Goal: Transaction & Acquisition: Book appointment/travel/reservation

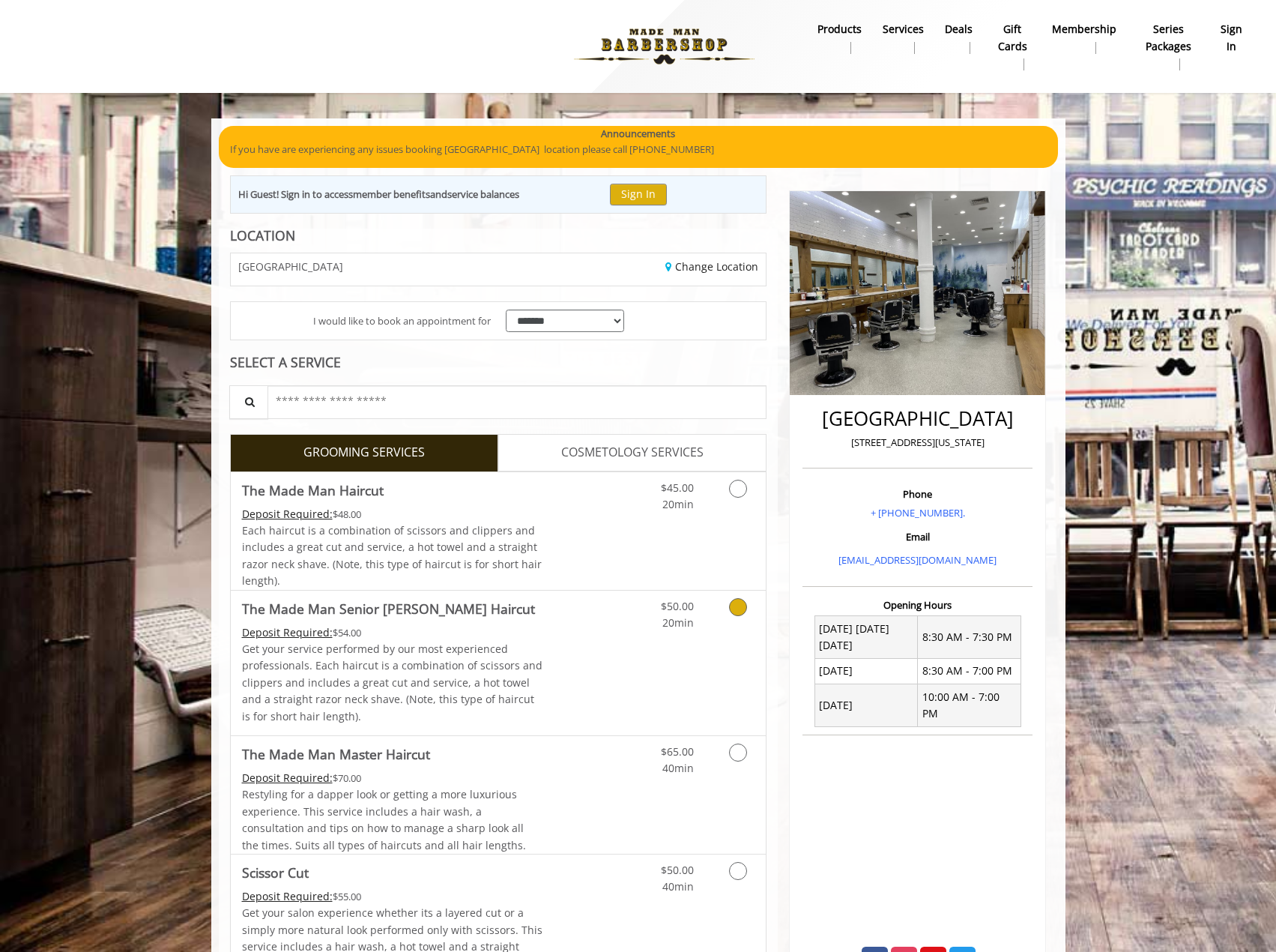
click at [553, 525] on link "Discounted Price" at bounding box center [587, 531] width 89 height 118
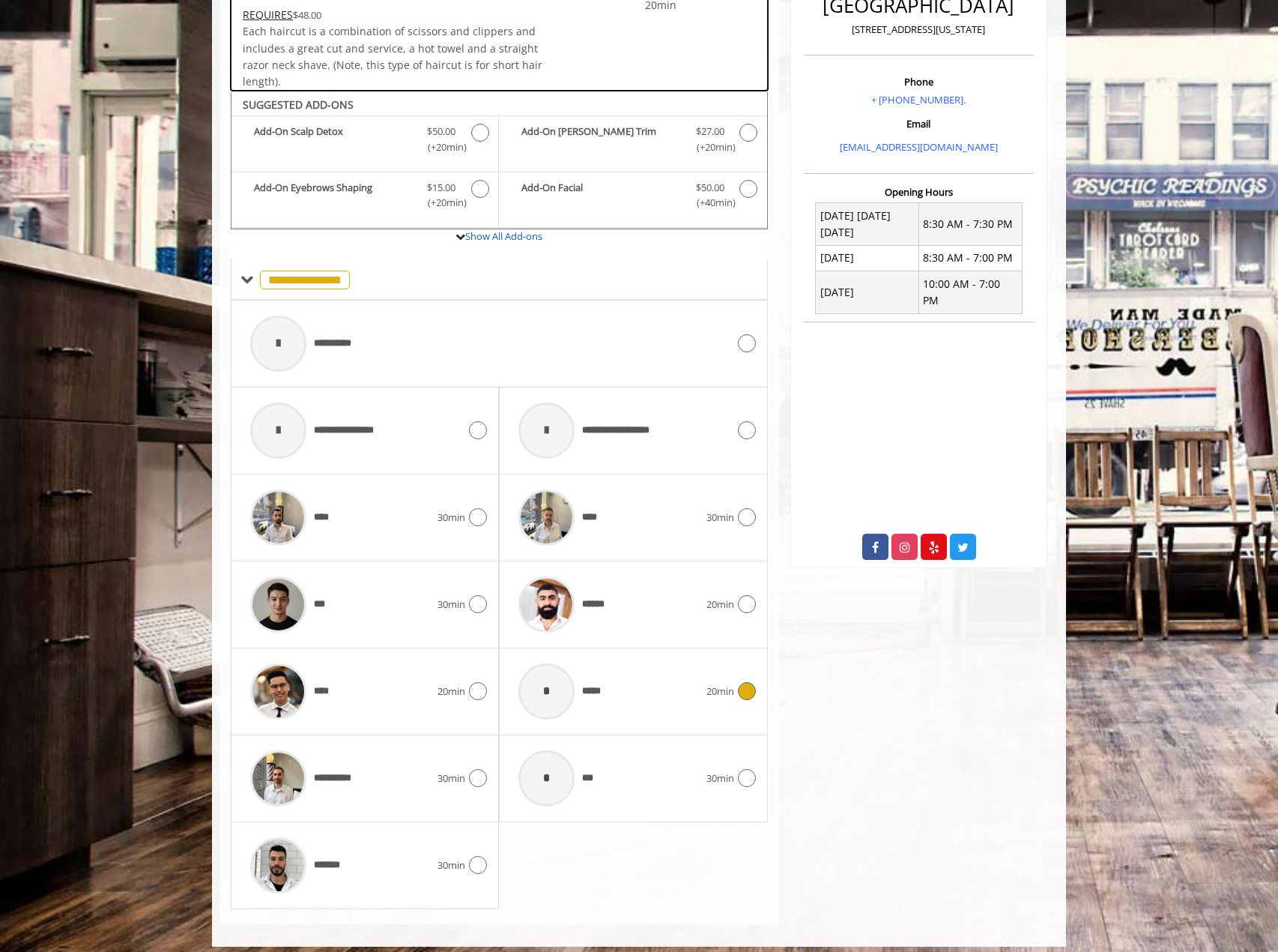
scroll to position [423, 0]
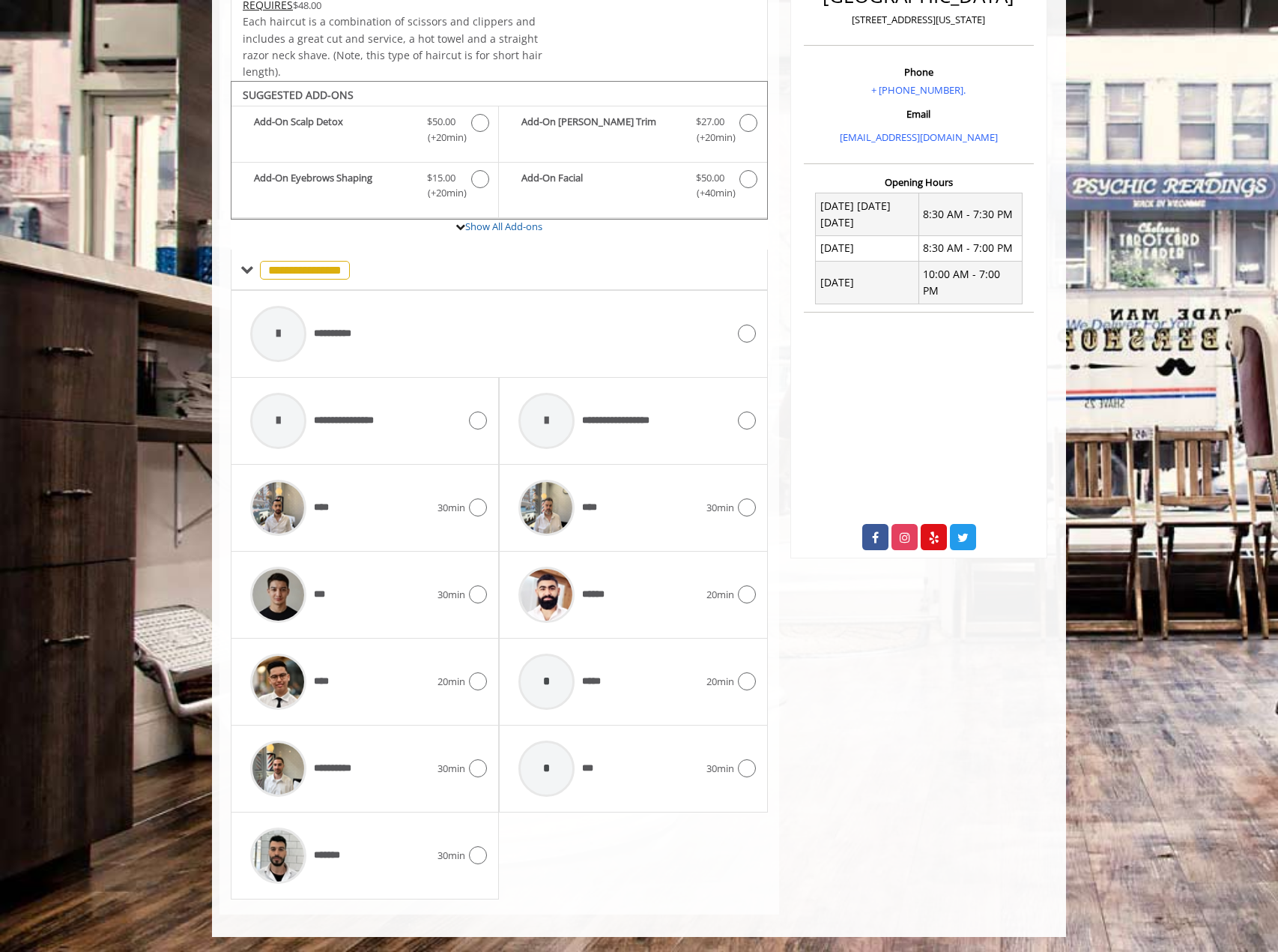
click at [720, 592] on span "20min" at bounding box center [720, 595] width 28 height 16
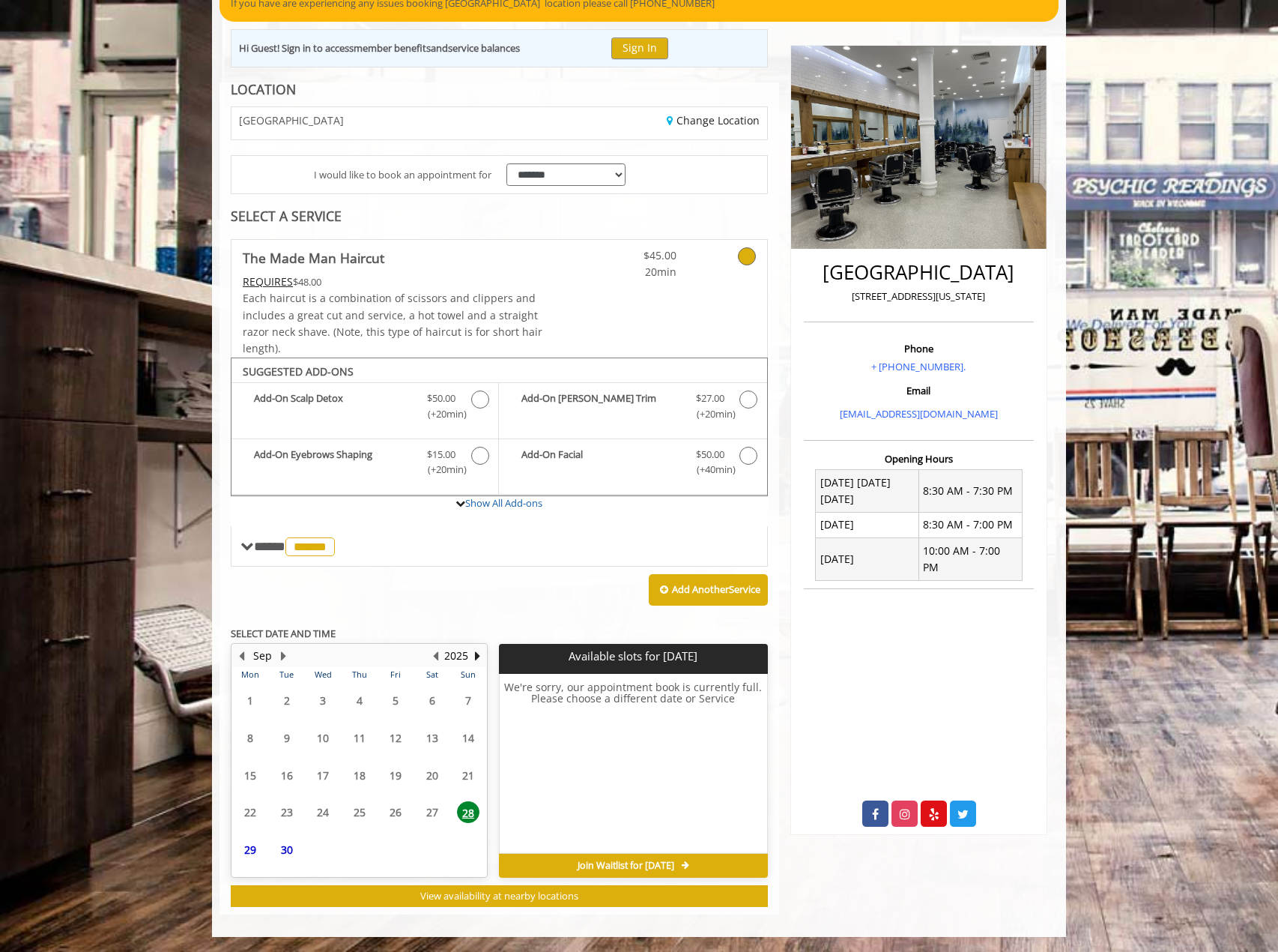
scroll to position [146, 0]
click at [287, 658] on button "Next Month" at bounding box center [283, 656] width 12 height 17
drag, startPoint x: 374, startPoint y: 700, endPoint x: 393, endPoint y: 695, distance: 19.6
click at [393, 695] on span "3" at bounding box center [395, 697] width 23 height 22
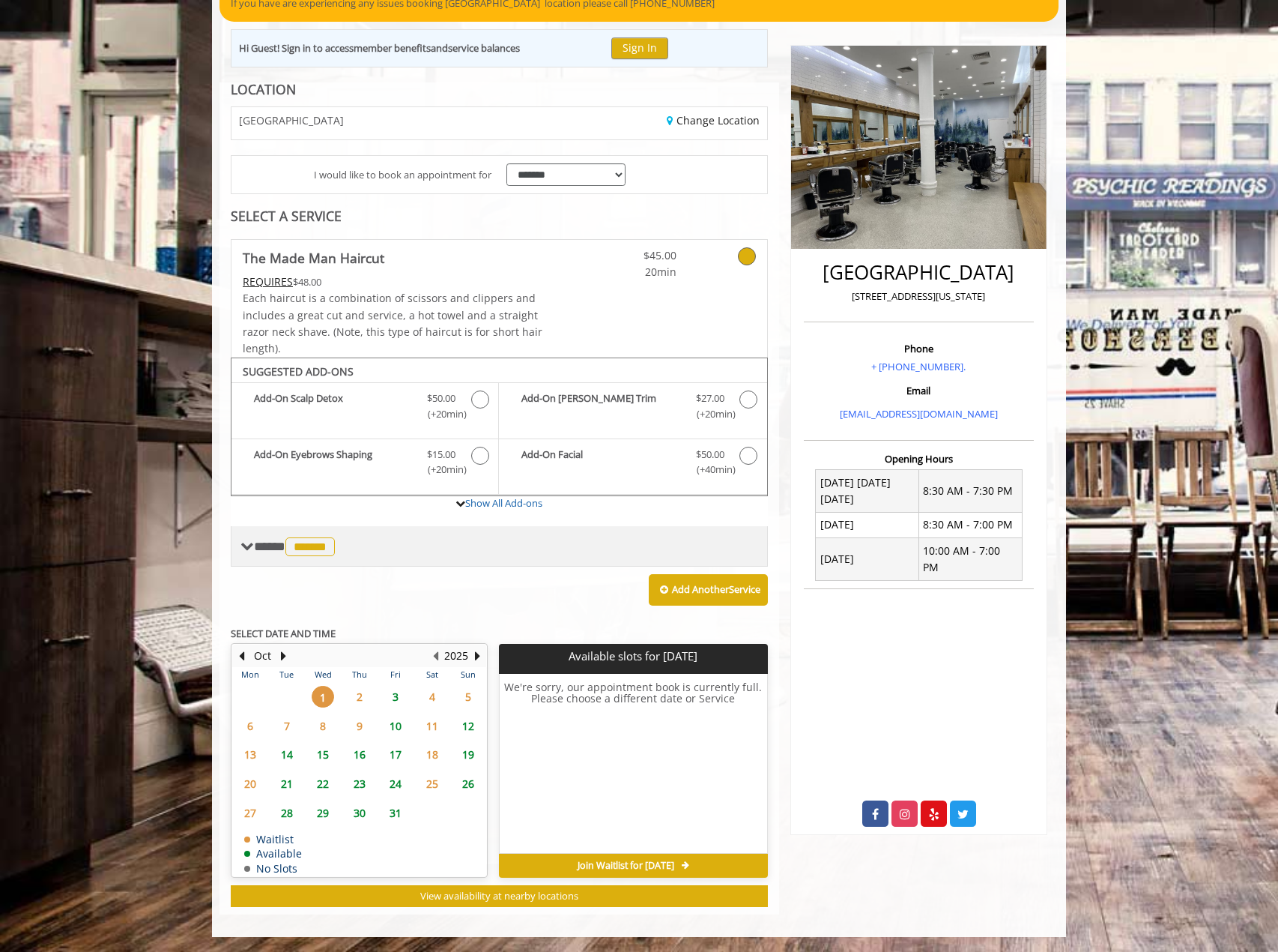
click at [335, 551] on span "******" at bounding box center [310, 547] width 50 height 19
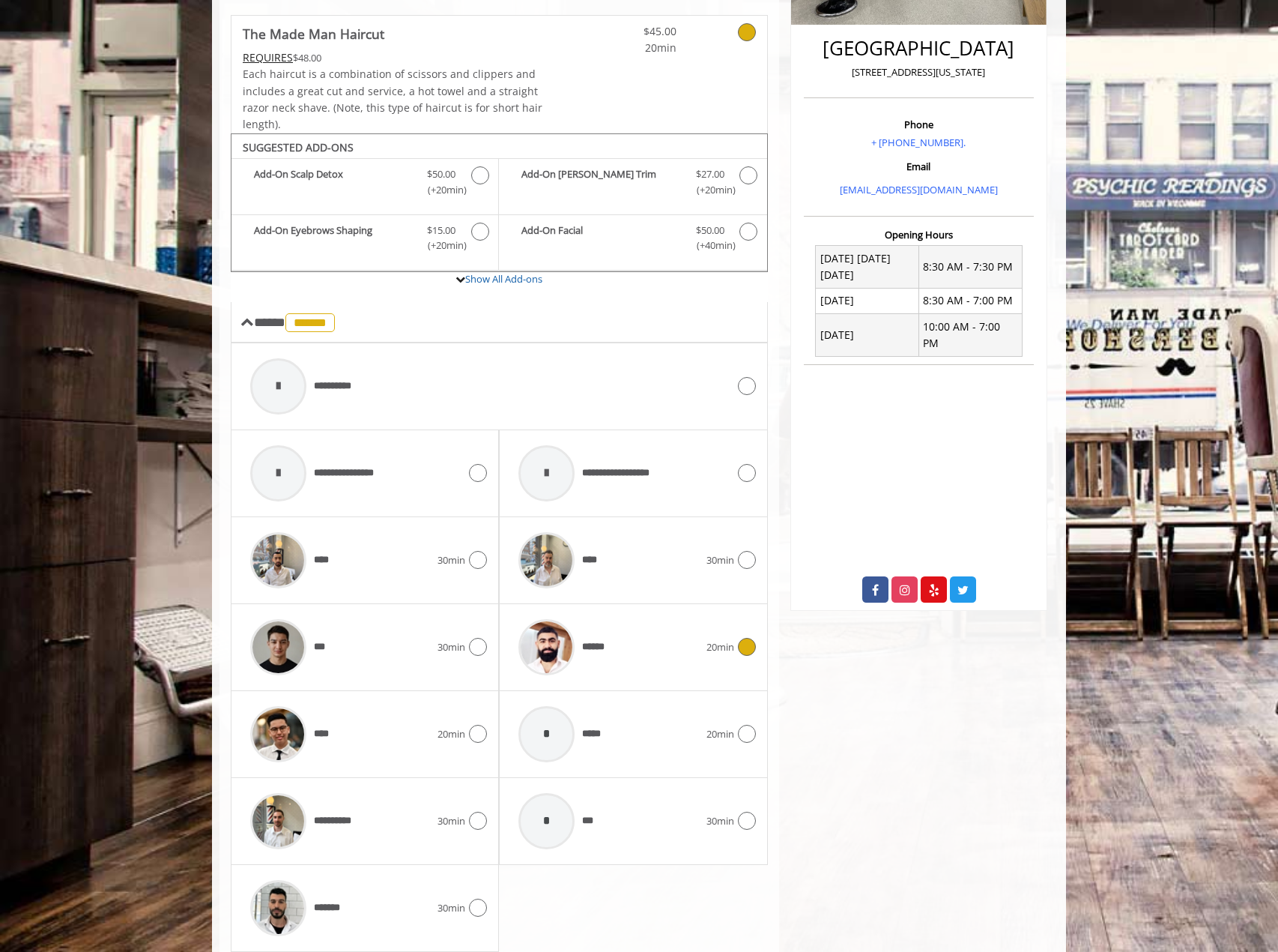
scroll to position [371, 0]
click at [446, 748] on div "**** 20min" at bounding box center [364, 732] width 244 height 71
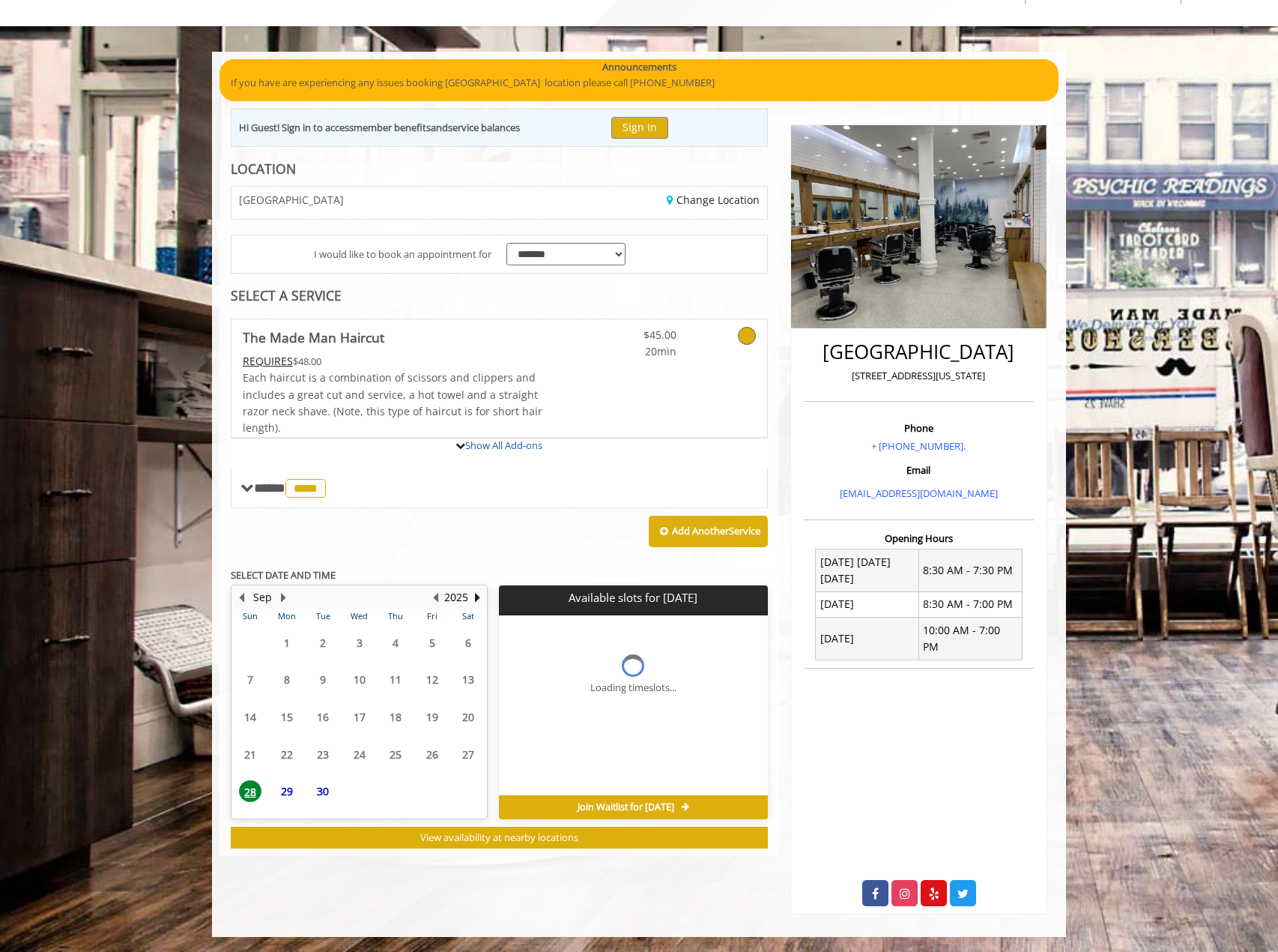
scroll to position [146, 0]
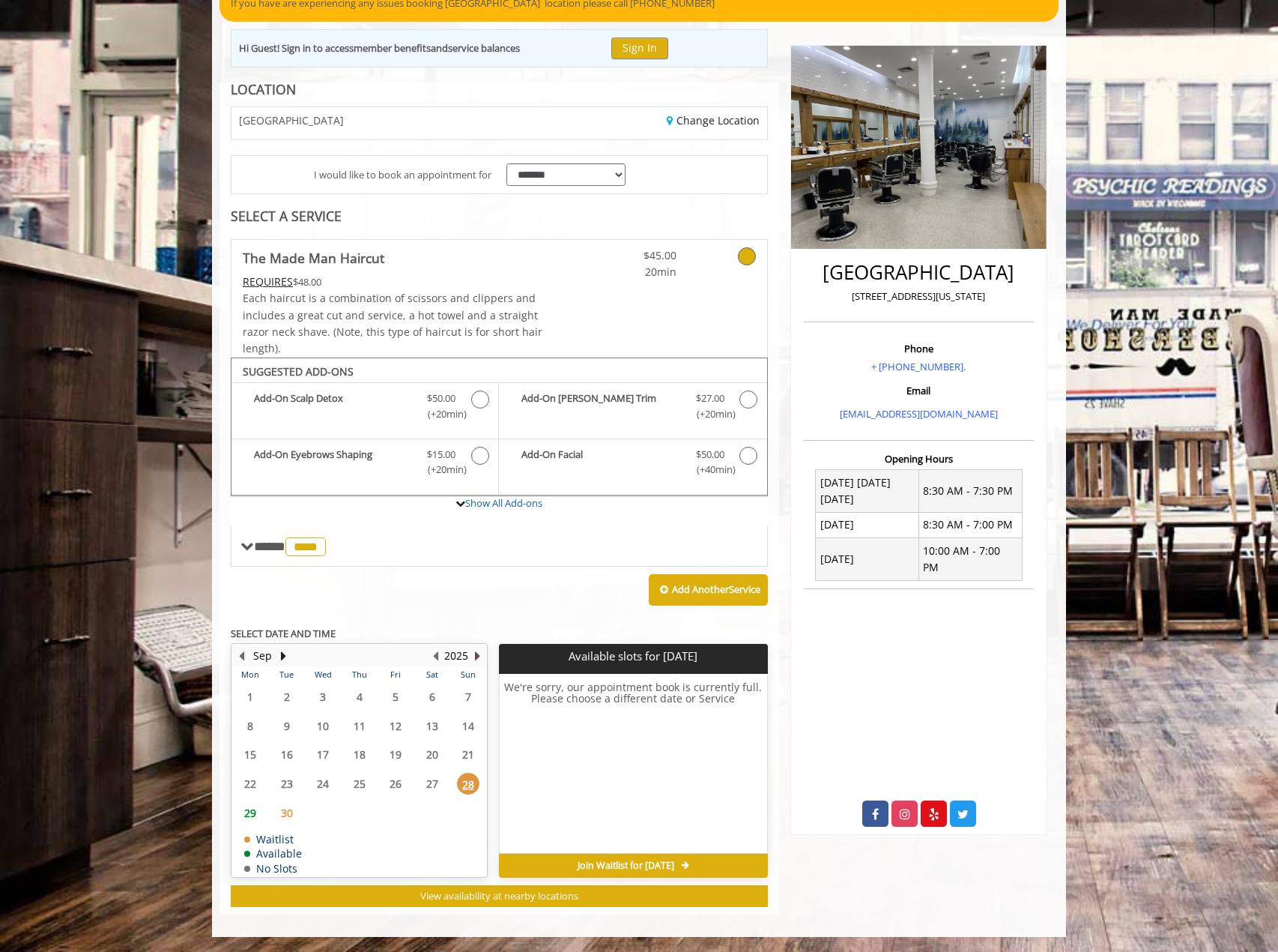
click at [474, 658] on button "Next Year" at bounding box center [477, 656] width 12 height 17
click at [436, 655] on button "Previous Year" at bounding box center [435, 656] width 12 height 17
click at [281, 658] on button "Next Month" at bounding box center [283, 656] width 12 height 17
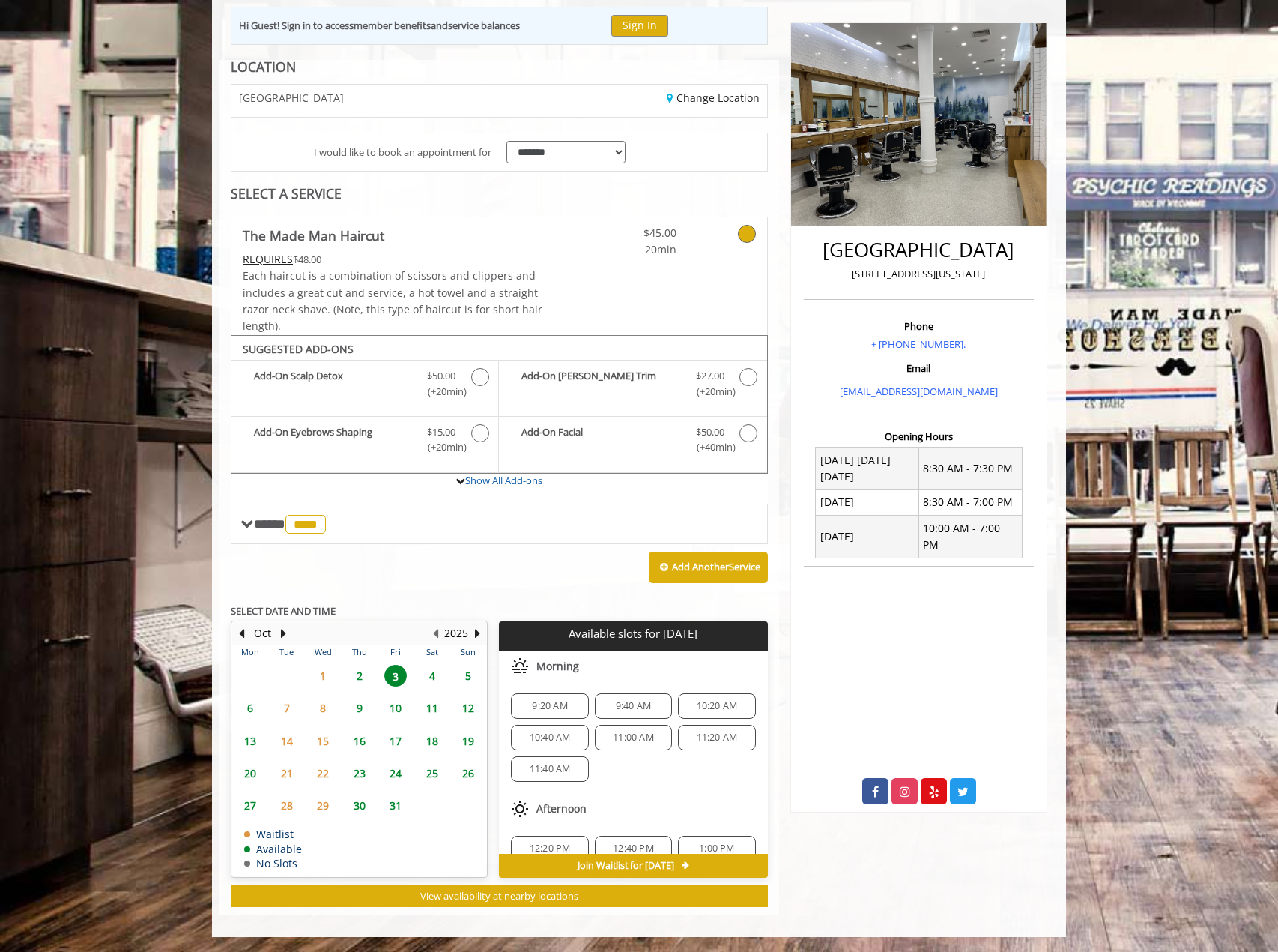
scroll to position [0, 0]
